Goal: Task Accomplishment & Management: Manage account settings

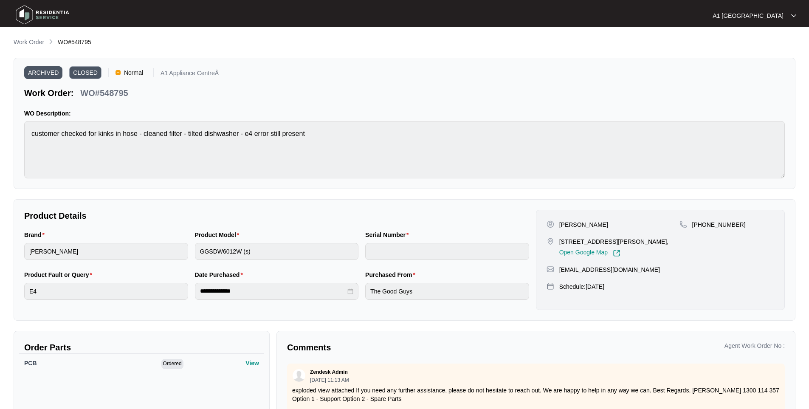
click at [34, 14] on img at bounding box center [42, 14] width 59 height 25
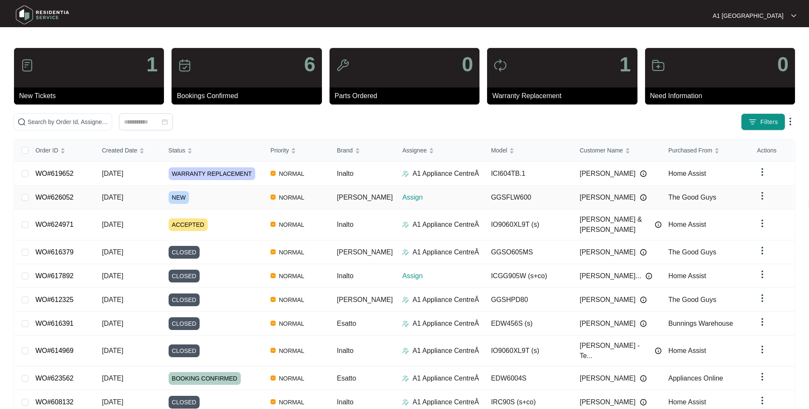
click at [89, 199] on td "WO#626052" at bounding box center [61, 198] width 67 height 24
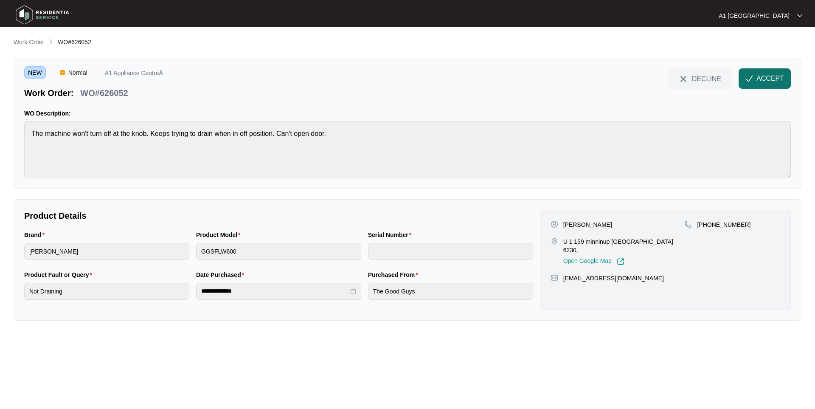
click at [760, 70] on button "ACCEPT" at bounding box center [765, 78] width 52 height 20
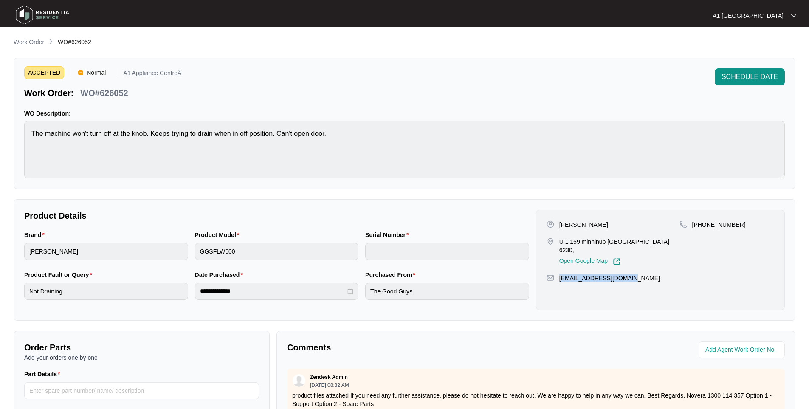
drag, startPoint x: 626, startPoint y: 276, endPoint x: 559, endPoint y: 279, distance: 67.1
click at [559, 279] on div "[EMAIL_ADDRESS][DOMAIN_NAME]" at bounding box center [660, 278] width 228 height 8
copy p "[EMAIL_ADDRESS][DOMAIN_NAME]"
